Goal: Task Accomplishment & Management: Manage account settings

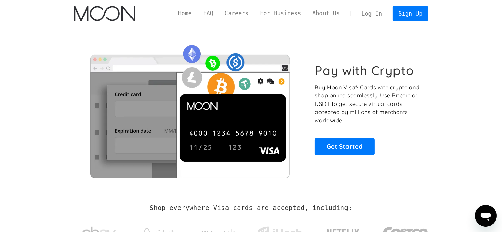
click at [378, 14] on link "Log In" at bounding box center [372, 13] width 32 height 15
